Goal: Information Seeking & Learning: Understand process/instructions

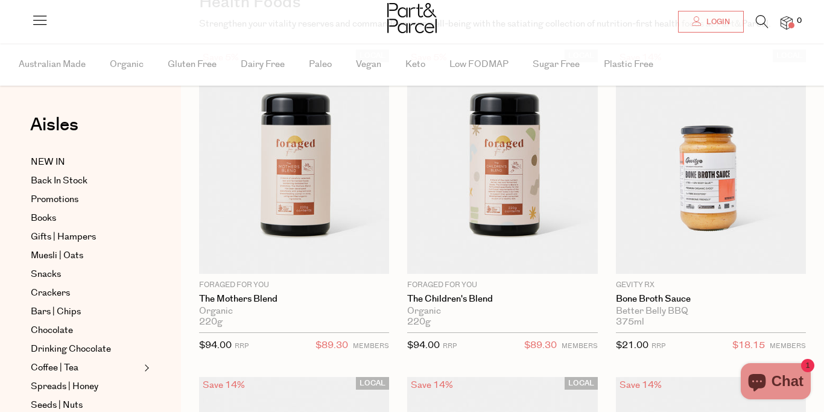
click at [37, 14] on icon at bounding box center [39, 19] width 17 height 17
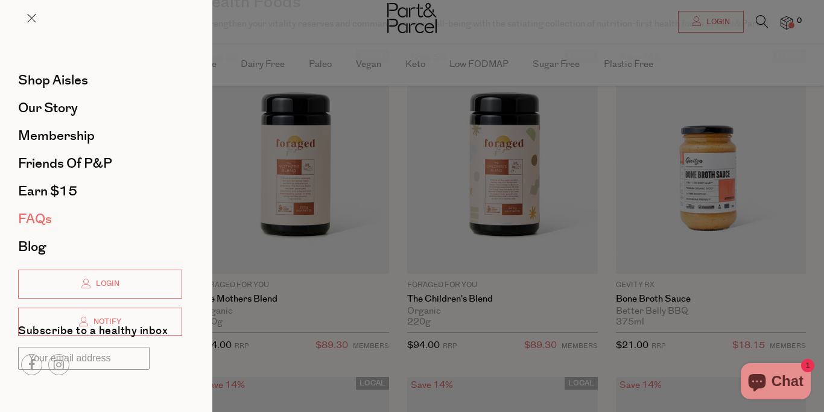
click at [41, 216] on span "FAQs" at bounding box center [35, 218] width 34 height 19
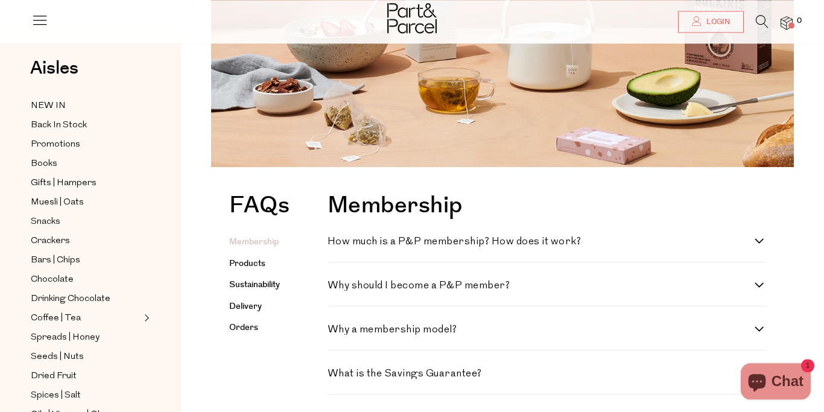
scroll to position [185, 0]
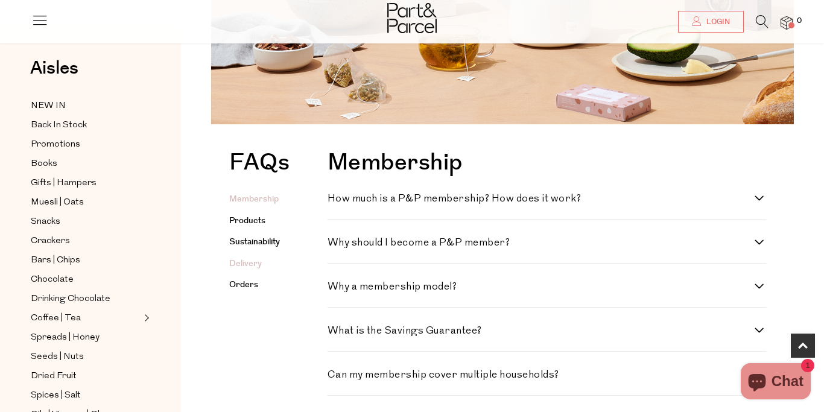
click at [248, 267] on link "Delivery" at bounding box center [245, 263] width 33 height 12
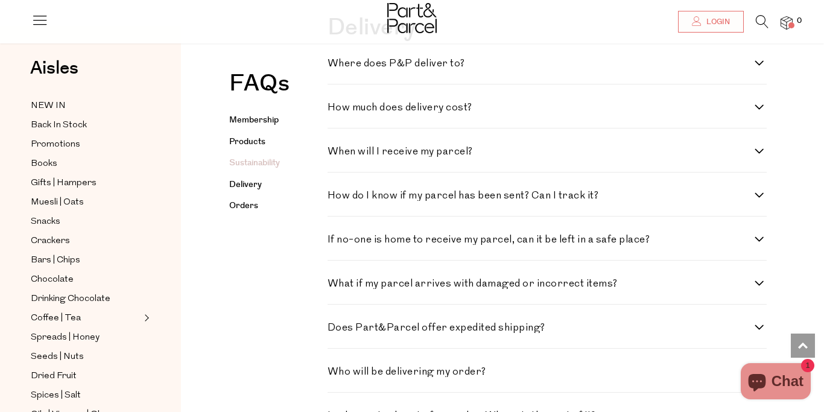
scroll to position [1483, 0]
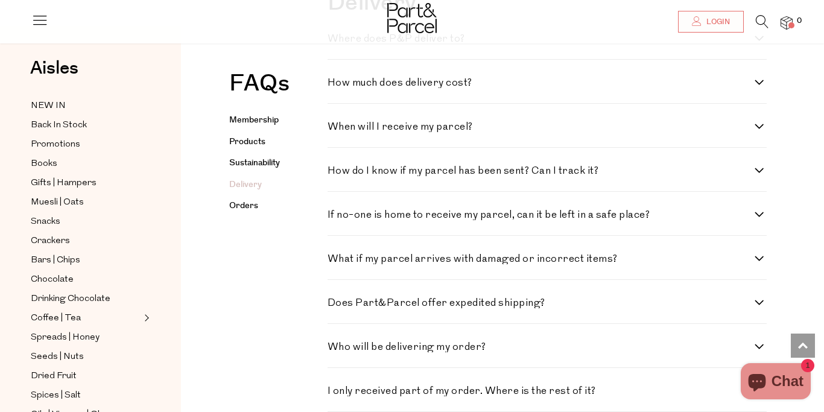
click at [763, 44] on label "Where does P&P deliver to?" at bounding box center [546, 39] width 439 height 10
click at [335, 42] on to\? "Where does P&P deliver to?" at bounding box center [331, 38] width 8 height 8
checkbox to\? "true"
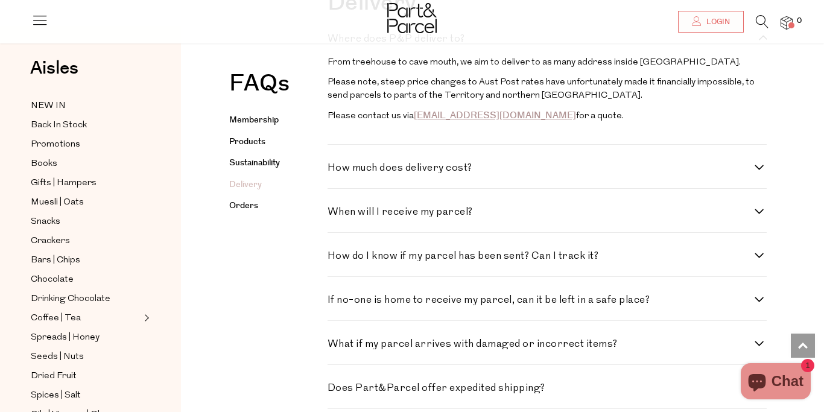
click at [763, 173] on label "How much does delivery cost?" at bounding box center [546, 168] width 439 height 10
click at [335, 171] on cost\? "How much does delivery cost?" at bounding box center [331, 167] width 8 height 8
checkbox cost\? "true"
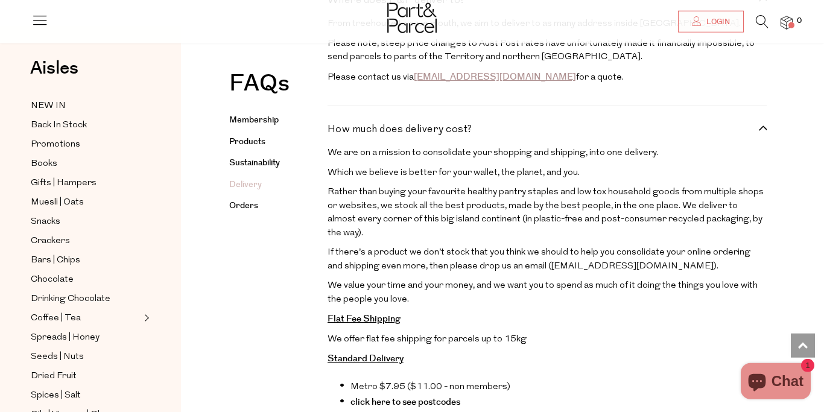
scroll to position [1545, 0]
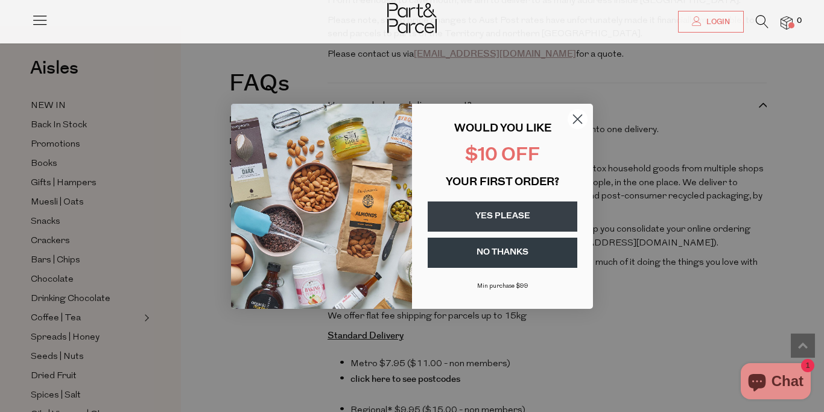
click at [577, 115] on circle "Close dialog" at bounding box center [577, 119] width 20 height 20
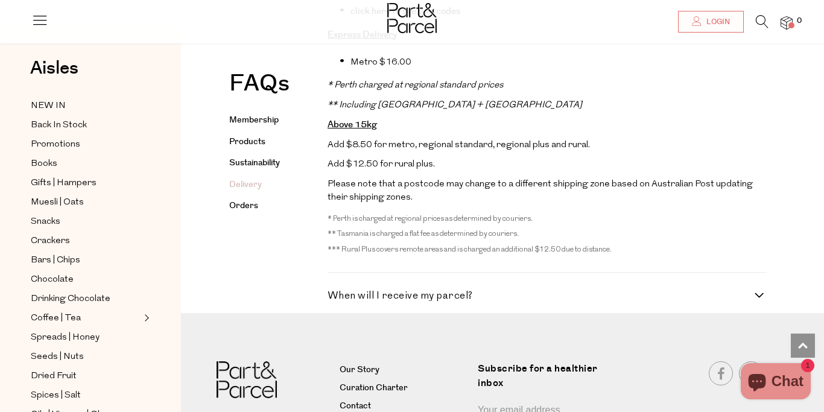
scroll to position [1729, 0]
